Goal: Find specific page/section: Find specific page/section

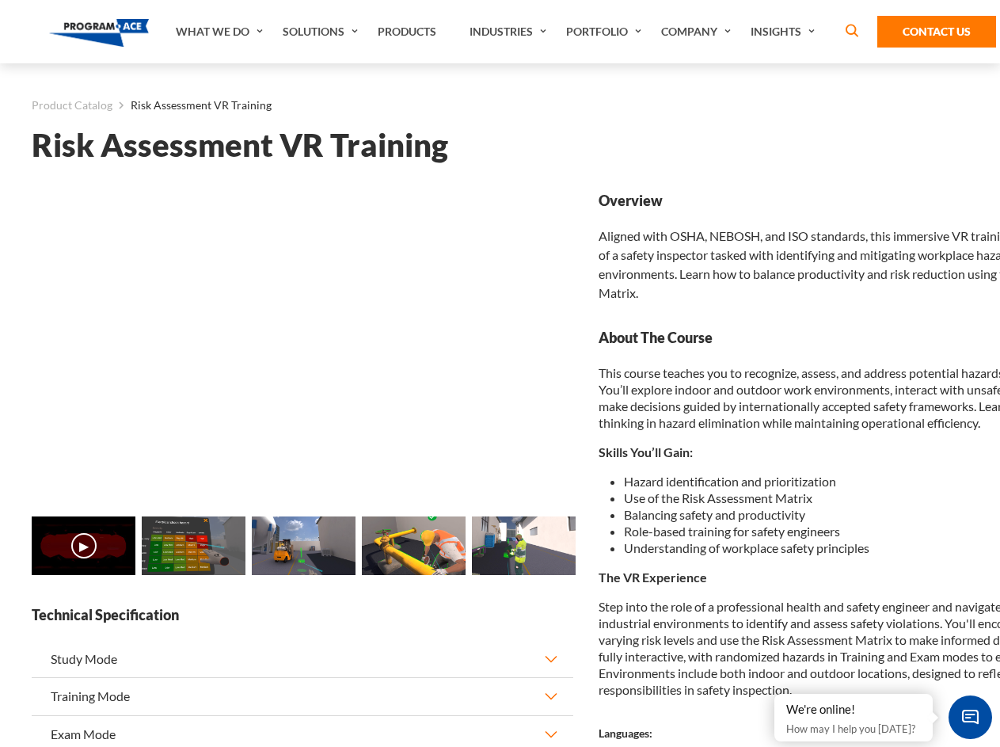
click at [322, 32] on link "Solutions" at bounding box center [322, 31] width 95 height 63
click at [0, 0] on div "AI & Computer Vision Solutions Computer Vision Quality Control AI tools for fas…" at bounding box center [0, 0] width 0 height 0
click at [0, 0] on div "AI & Computer Vision Solutions Virtual Training Solutions Virtual Tour Solution…" at bounding box center [0, 0] width 0 height 0
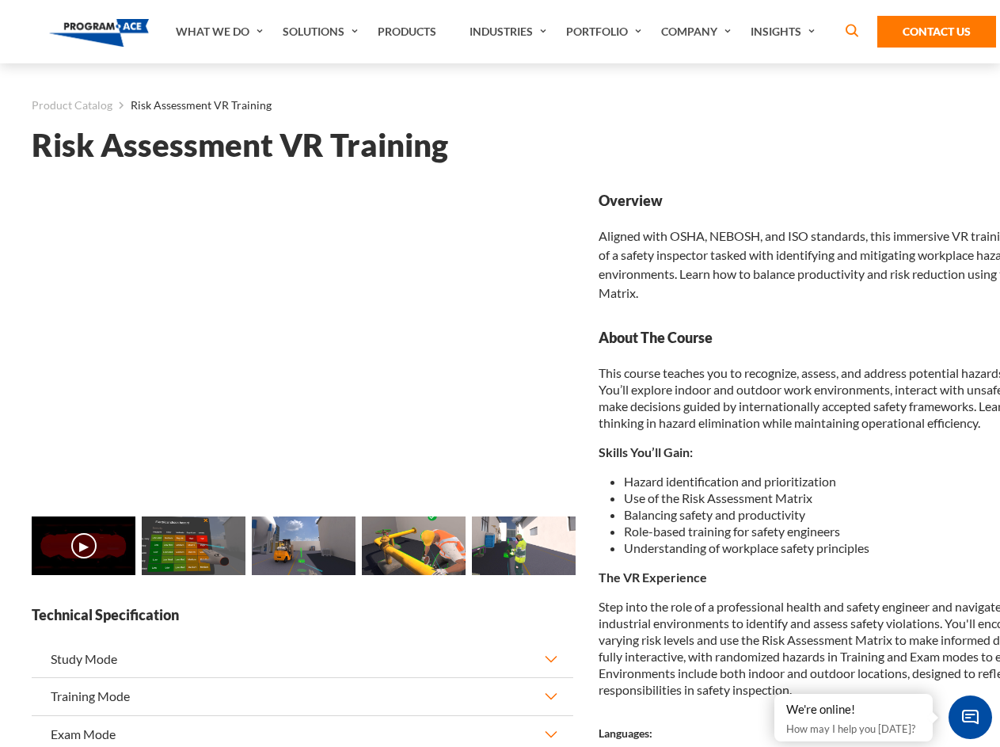
click at [0, 0] on div "AI & Computer Vision Solutions Virtual Training Solutions Virtual Tour Solution…" at bounding box center [0, 0] width 0 height 0
click at [0, 0] on div "AI & Computer Vision Solutions Computer Vision Quality Control AI tools for fas…" at bounding box center [0, 0] width 0 height 0
